Goal: Task Accomplishment & Management: Manage account settings

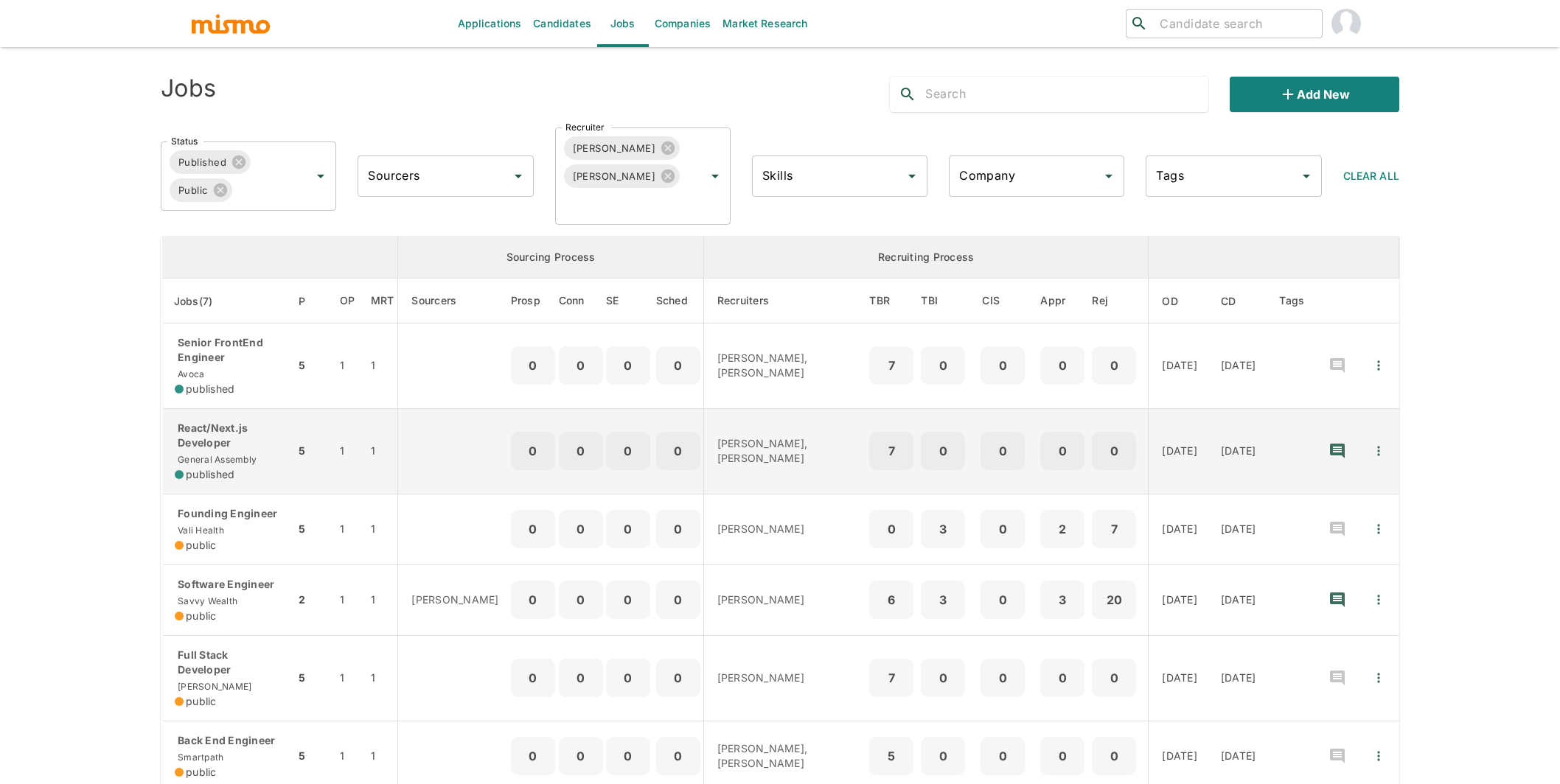
scroll to position [260, 0]
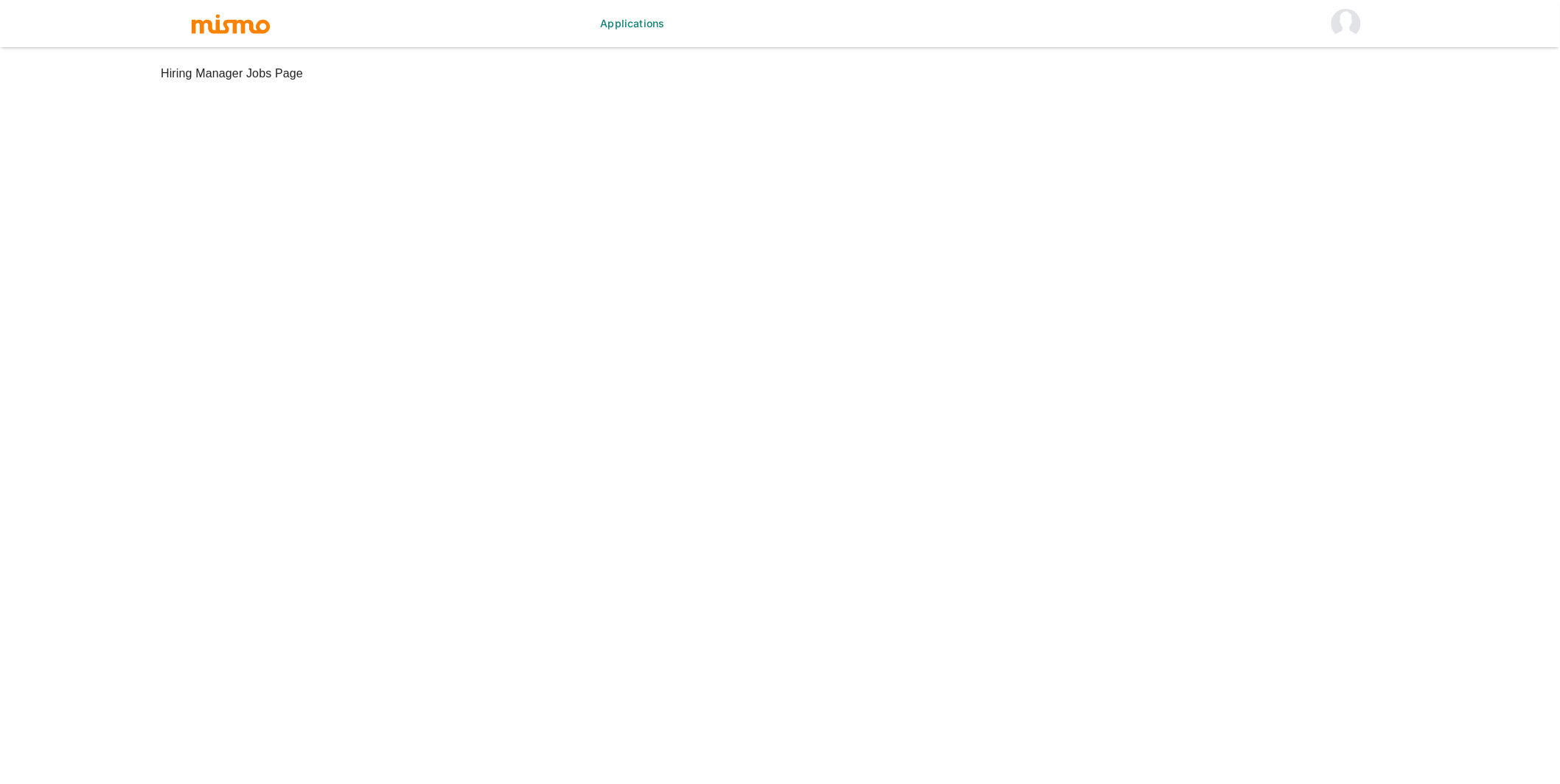
click at [1352, 27] on img "account of current user" at bounding box center [1346, 23] width 29 height 29
click at [1350, 60] on li "Log out" at bounding box center [1346, 68] width 69 height 29
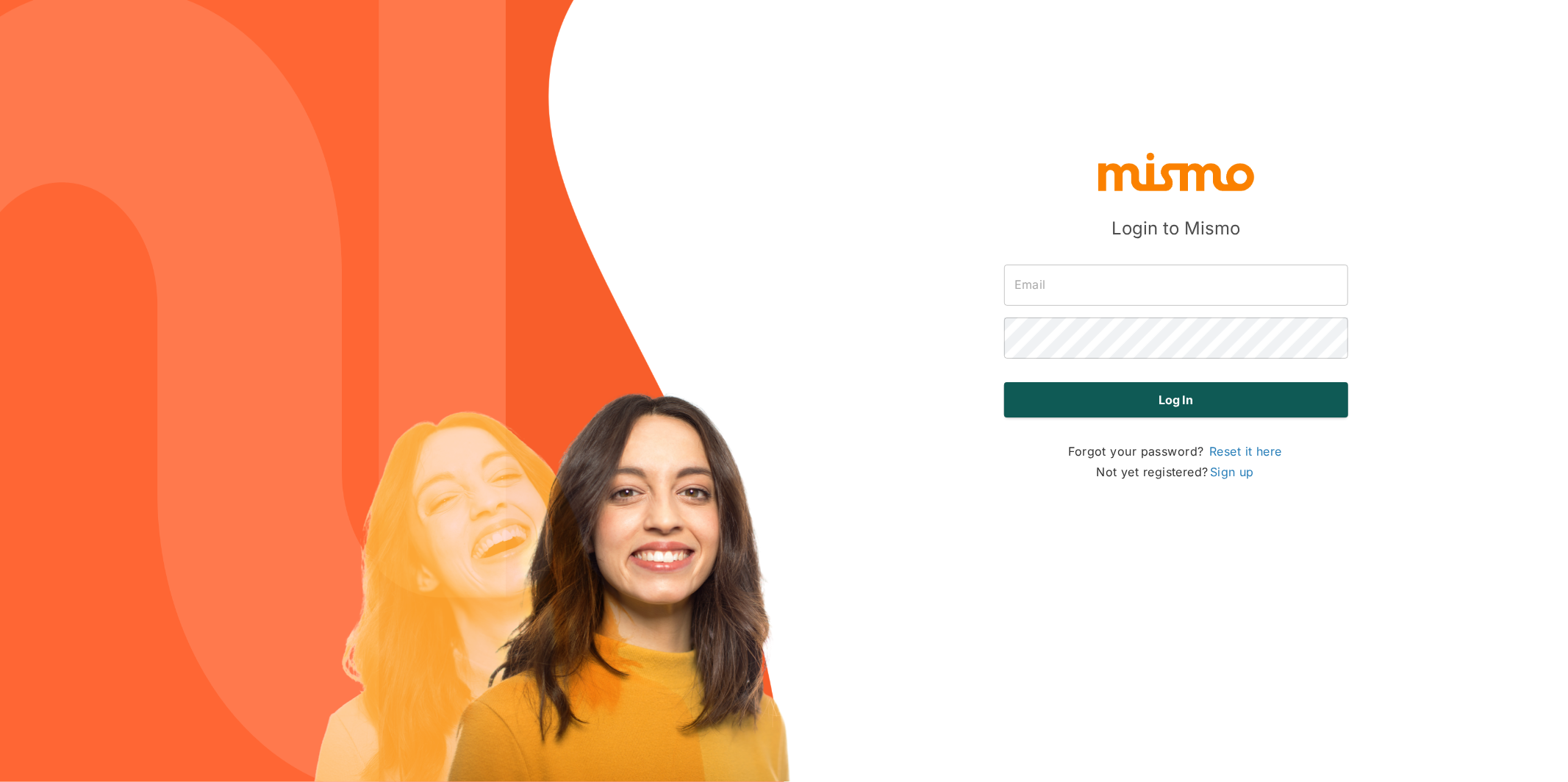
type input "carmen@mismo.team"
click at [1231, 409] on button "Log in" at bounding box center [1176, 399] width 344 height 35
